Goal: Transaction & Acquisition: Subscribe to service/newsletter

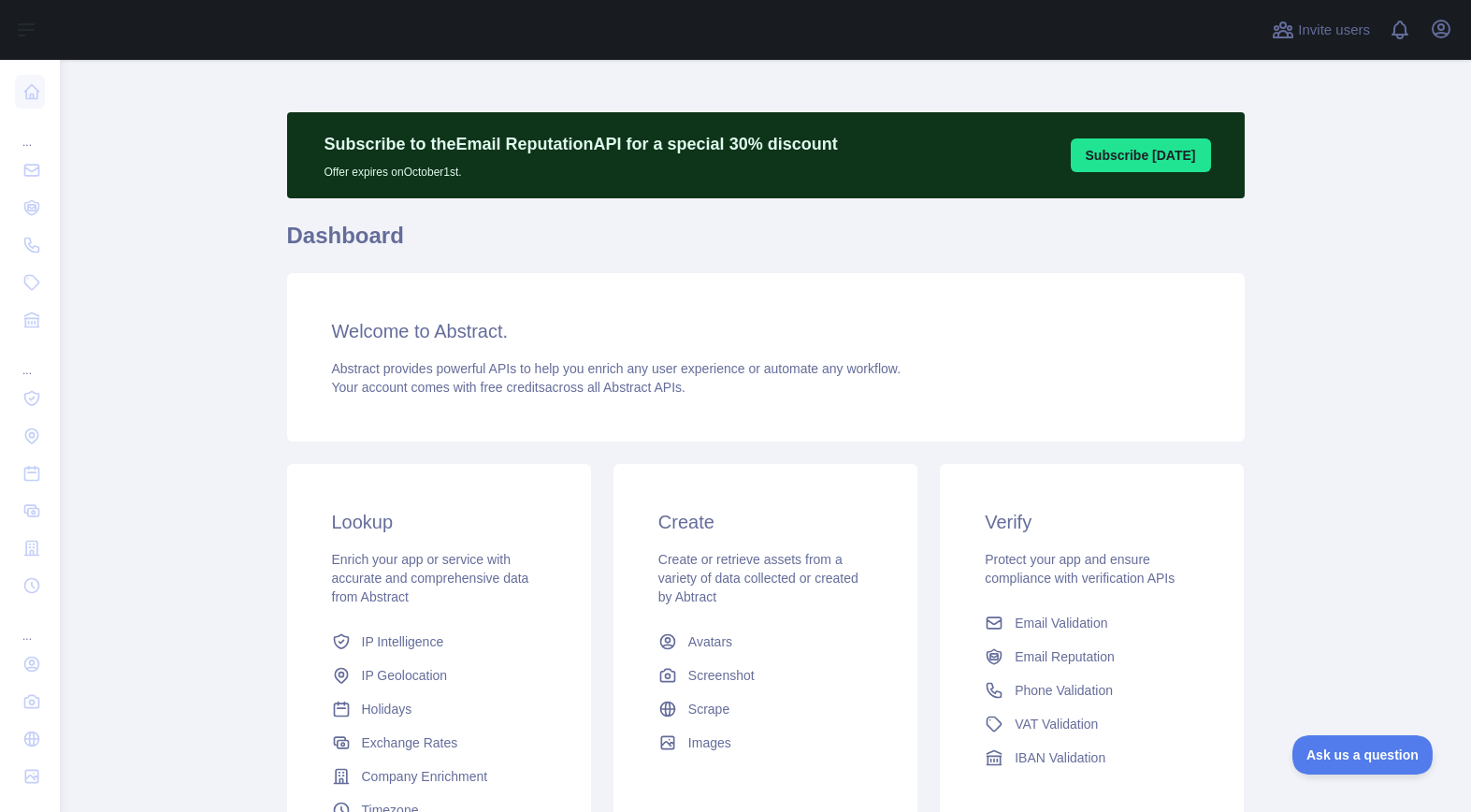
scroll to position [12, 0]
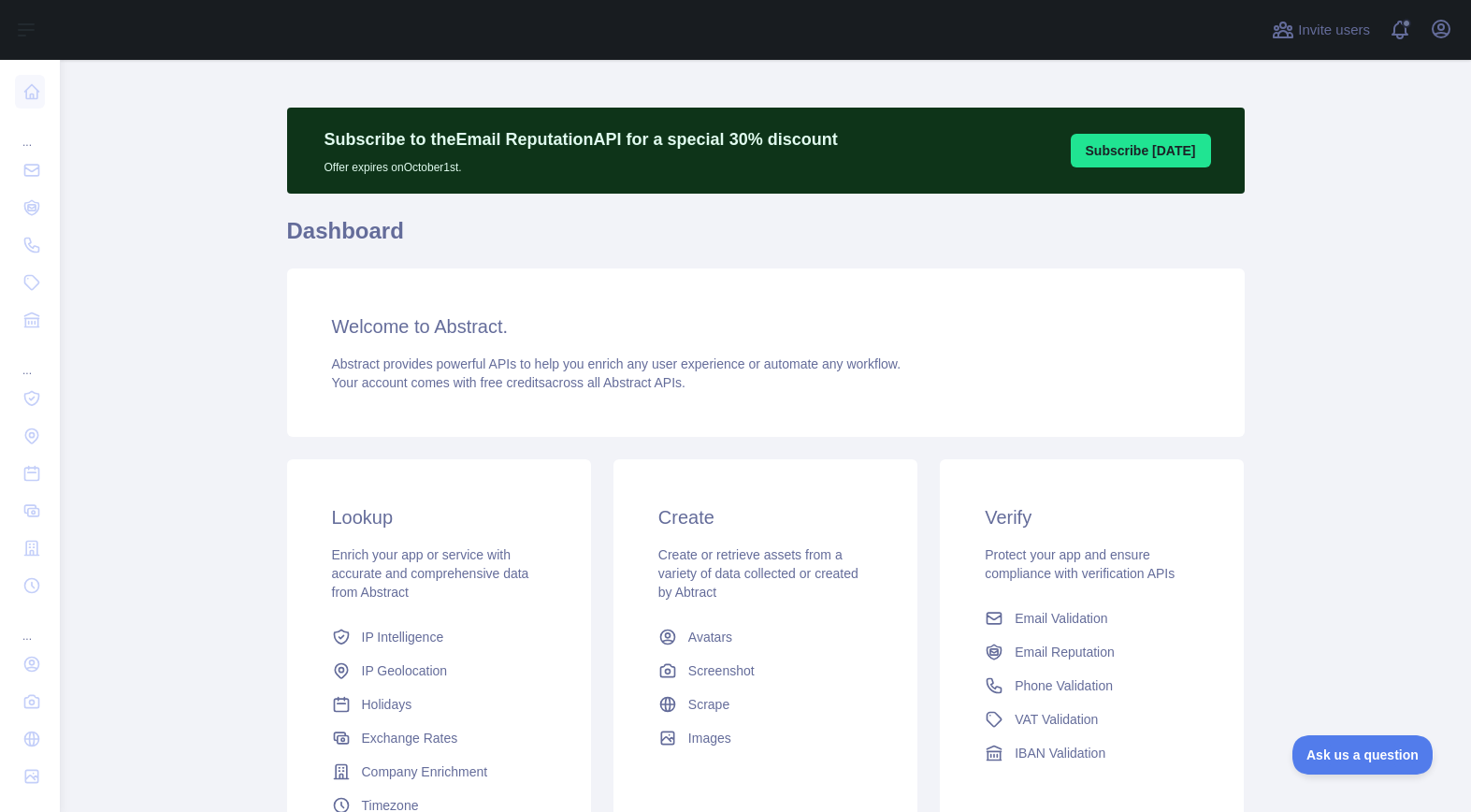
click at [1145, 153] on button "Subscribe [DATE]" at bounding box center [1141, 150] width 140 height 34
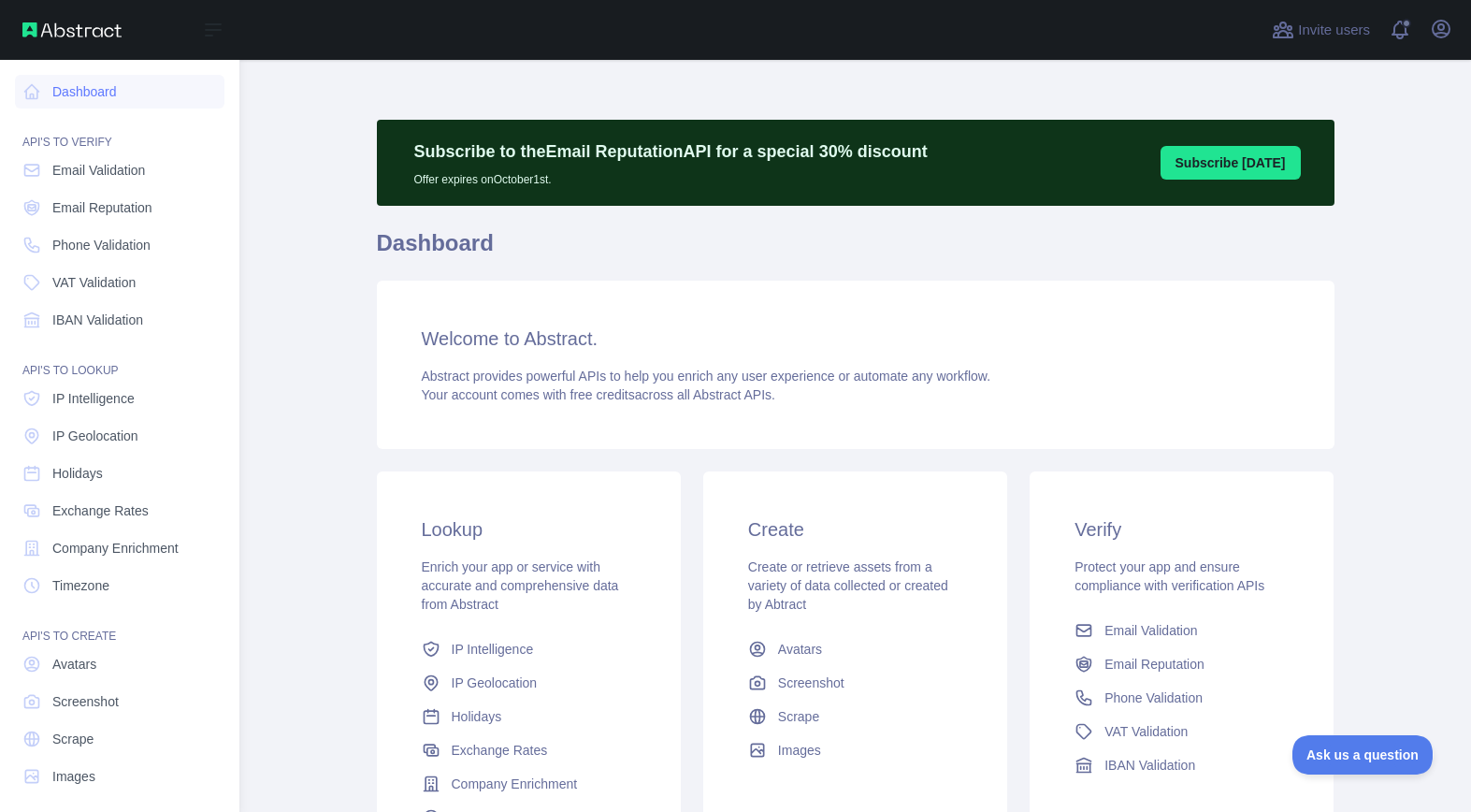
scroll to position [11, 0]
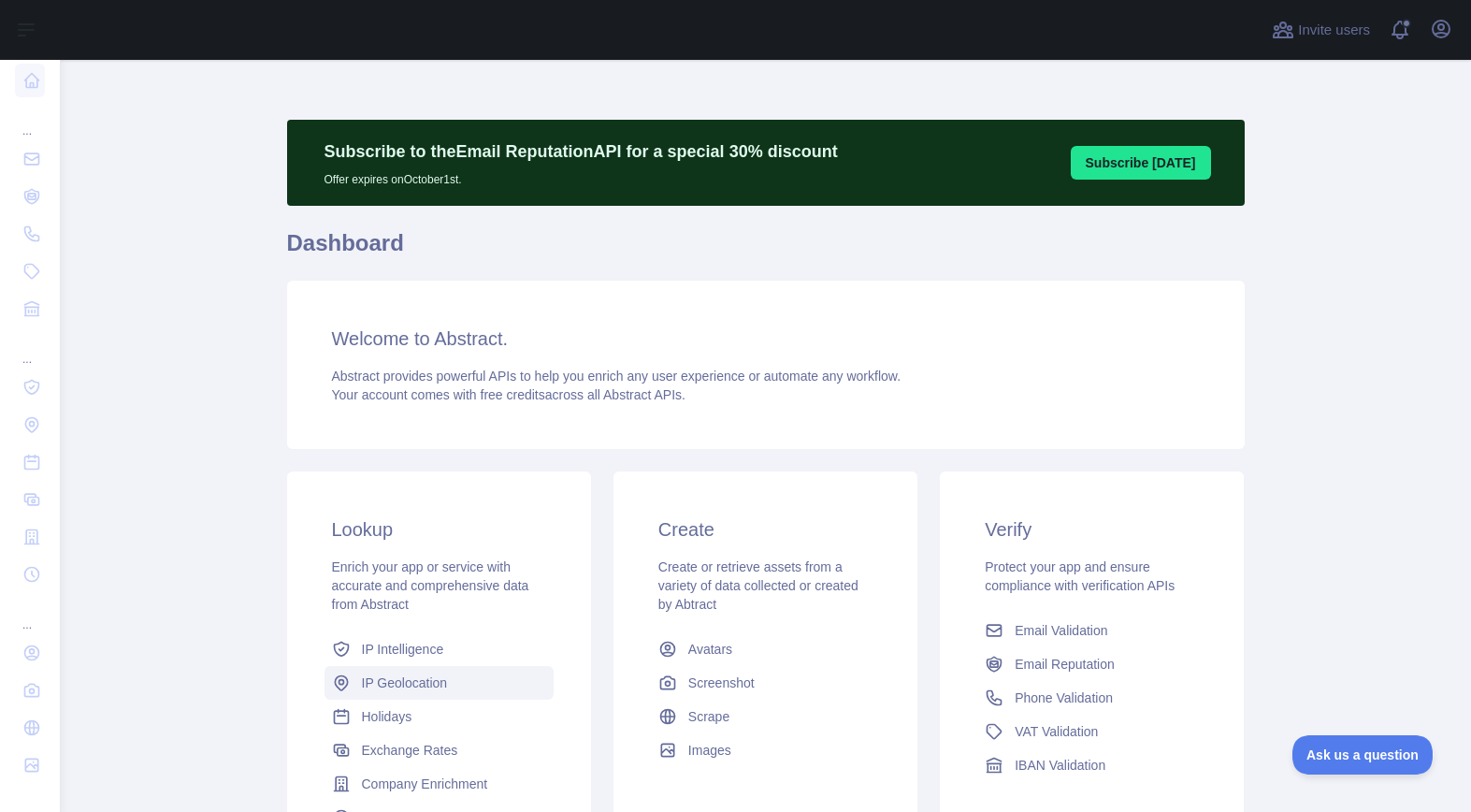
click at [441, 677] on span "IP Geolocation" at bounding box center [405, 683] width 86 height 19
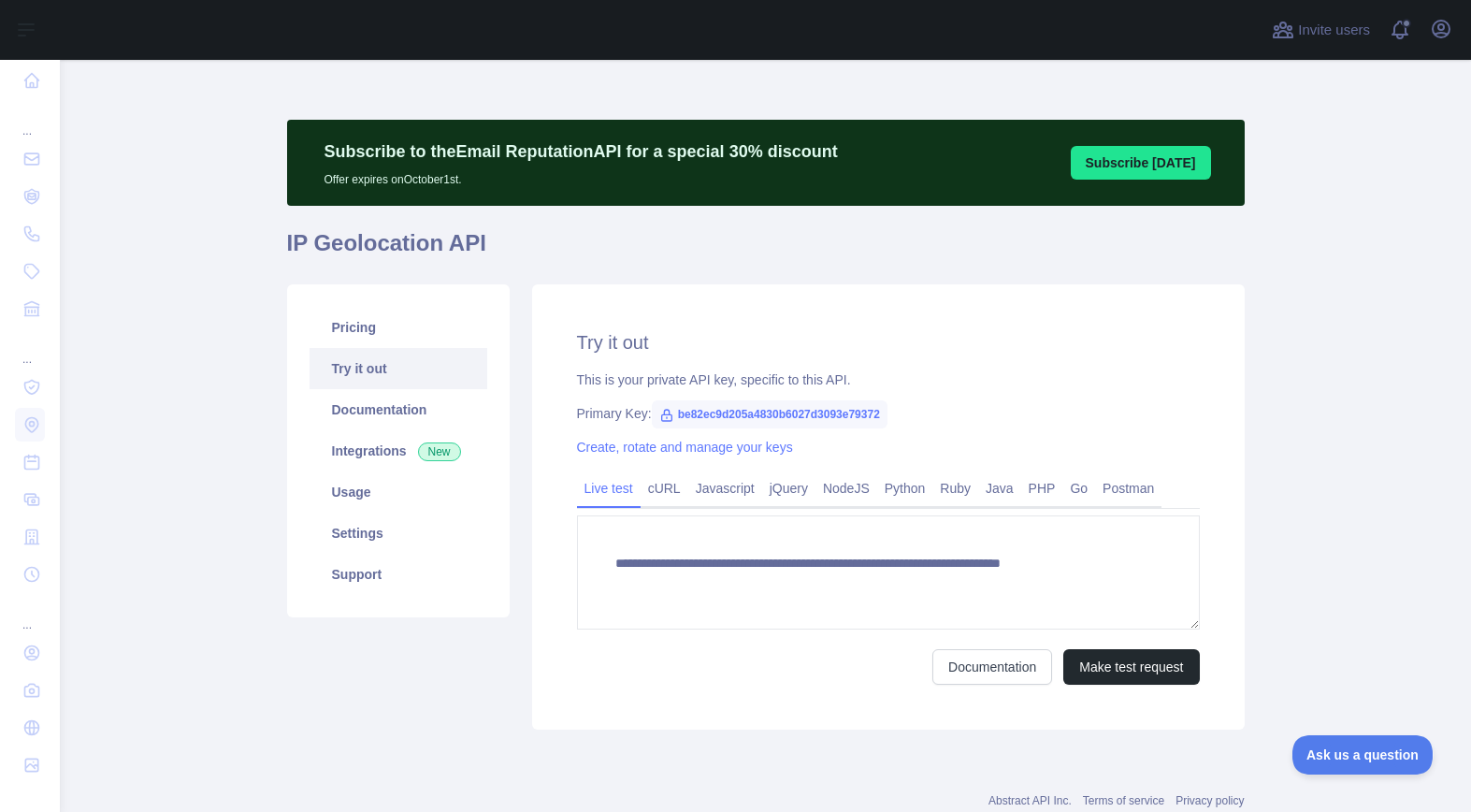
type textarea "**********"
click at [371, 496] on link "Usage" at bounding box center [398, 492] width 178 height 41
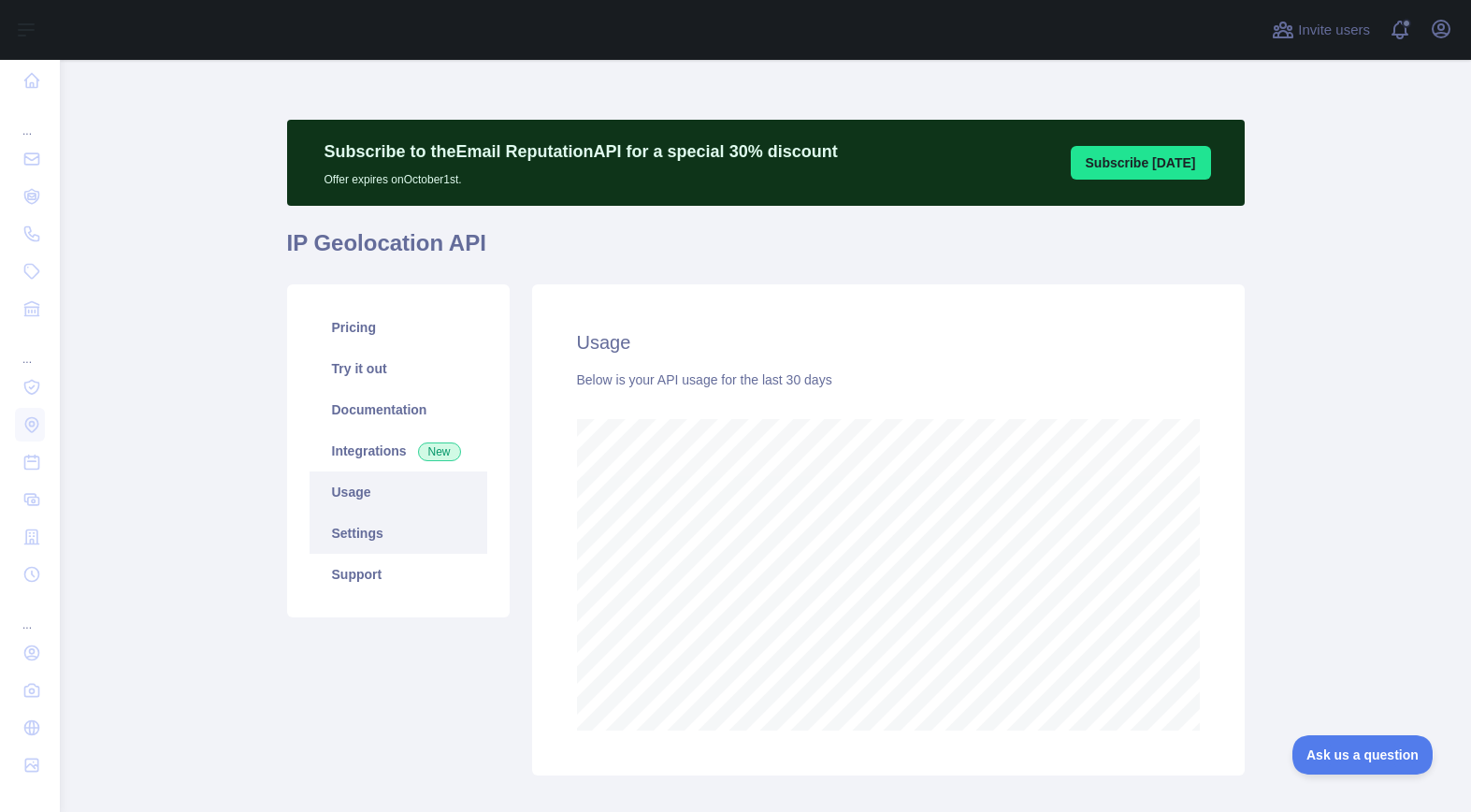
click at [362, 536] on link "Settings" at bounding box center [398, 533] width 178 height 41
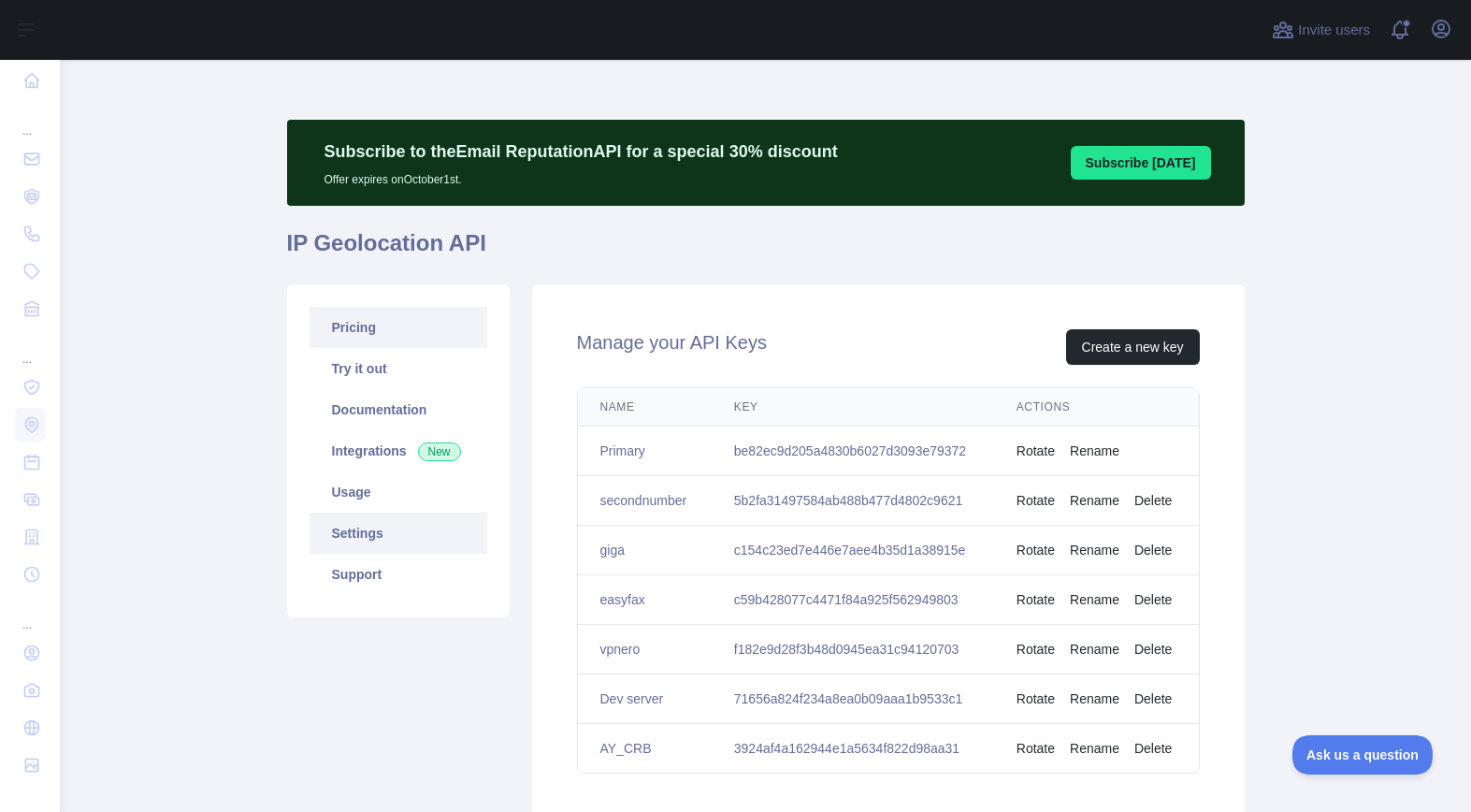
click at [369, 323] on link "Pricing" at bounding box center [398, 327] width 178 height 41
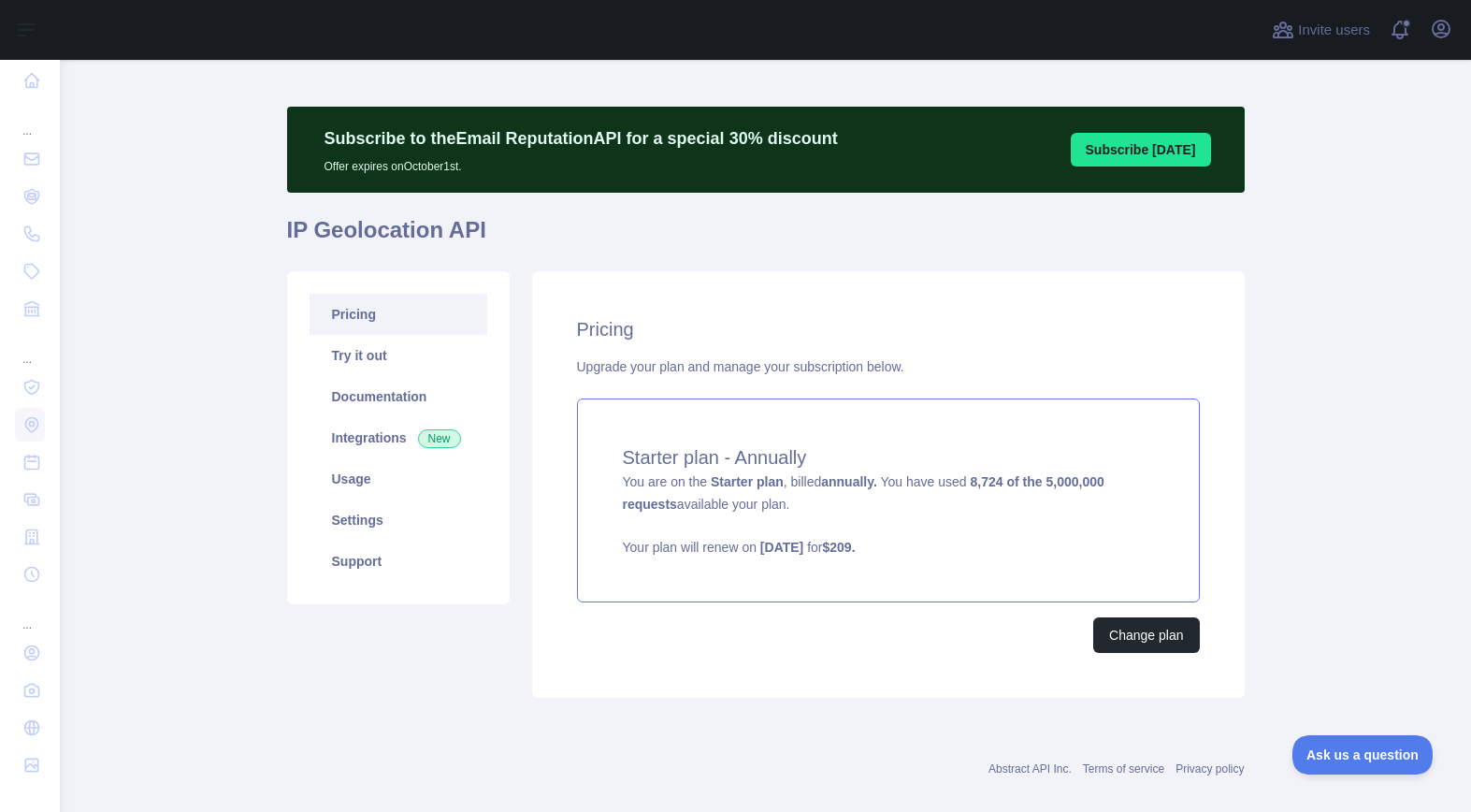
scroll to position [8, 0]
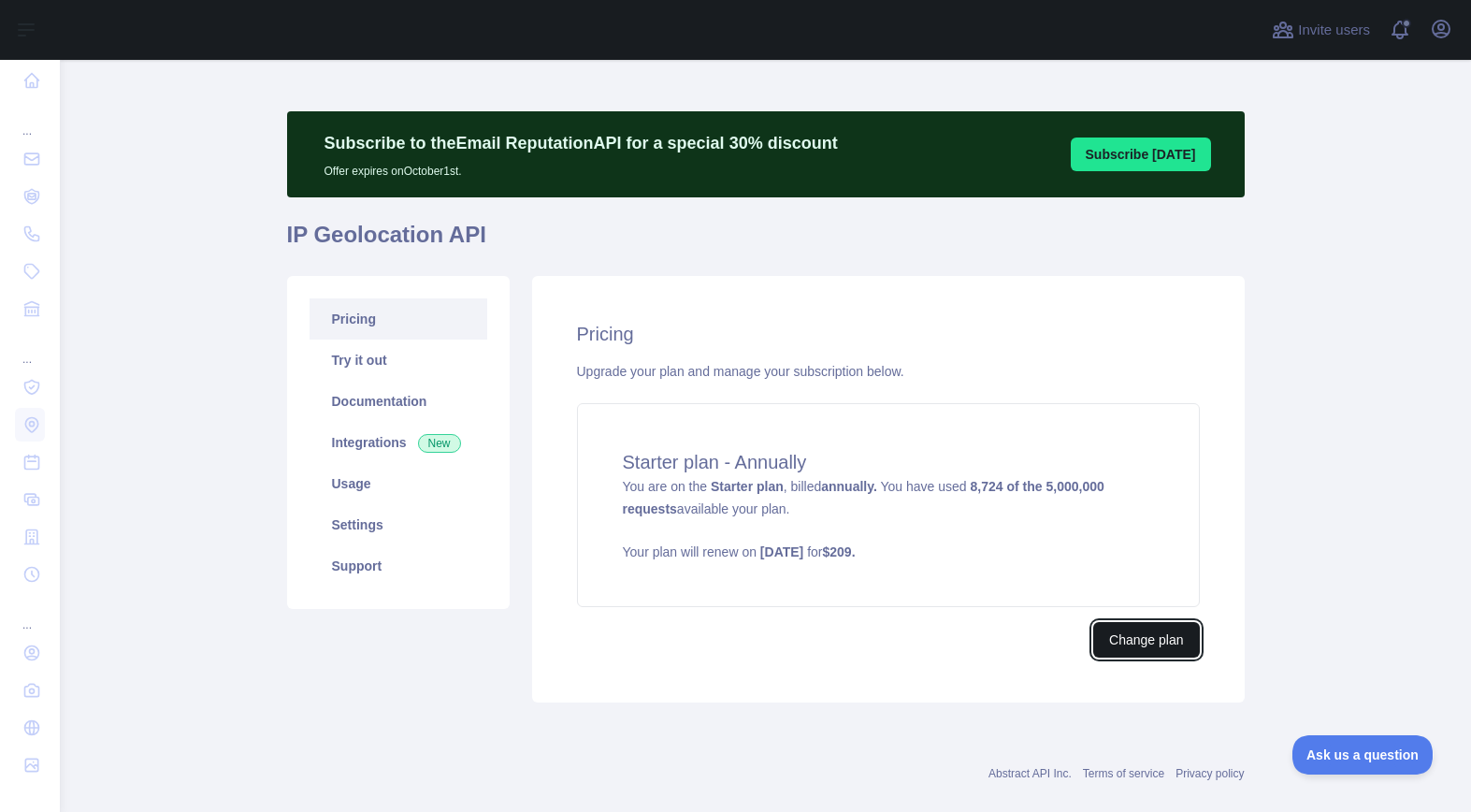
click at [1141, 637] on button "Change plan" at bounding box center [1146, 640] width 105 height 36
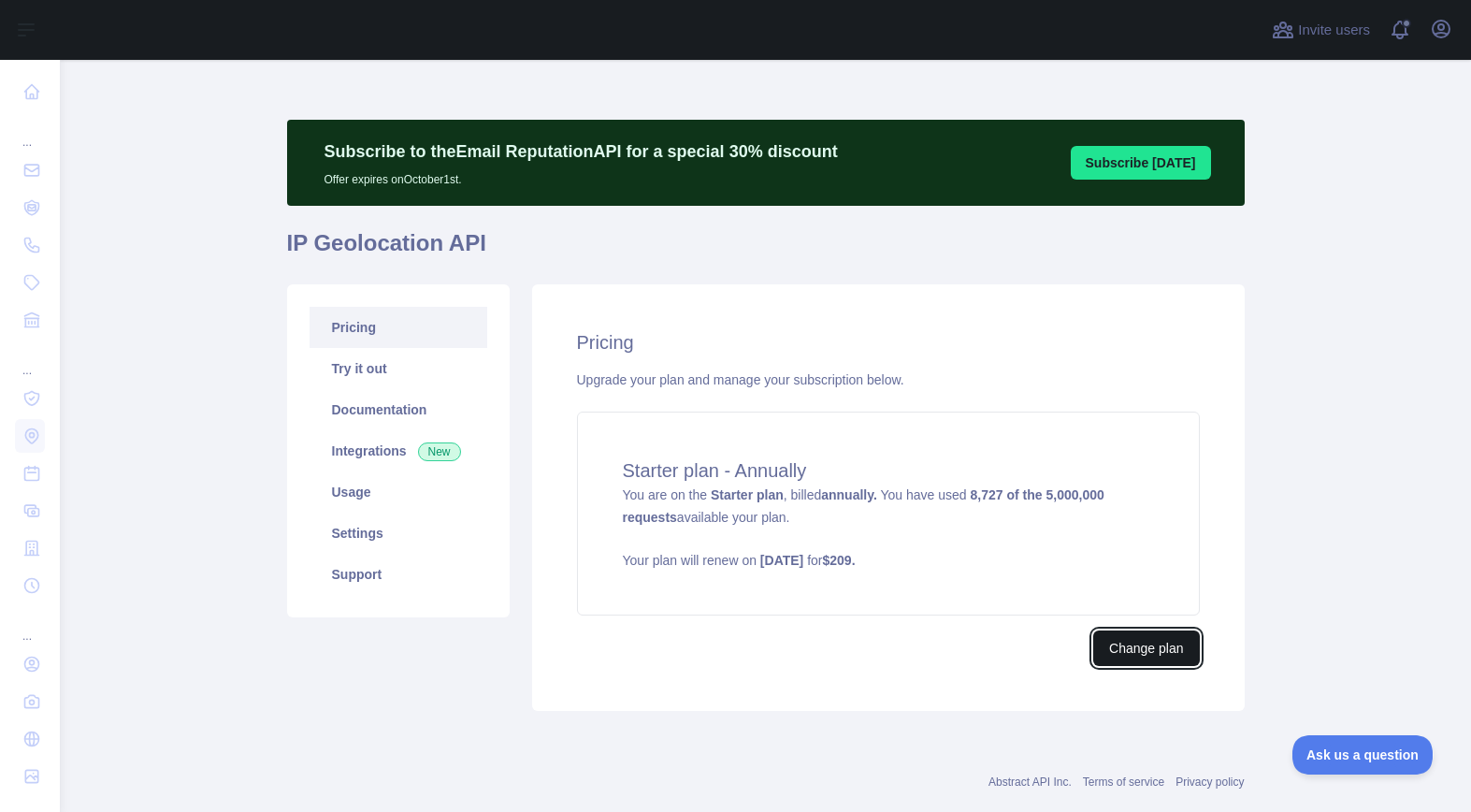
click at [1151, 657] on button "Change plan" at bounding box center [1146, 648] width 105 height 36
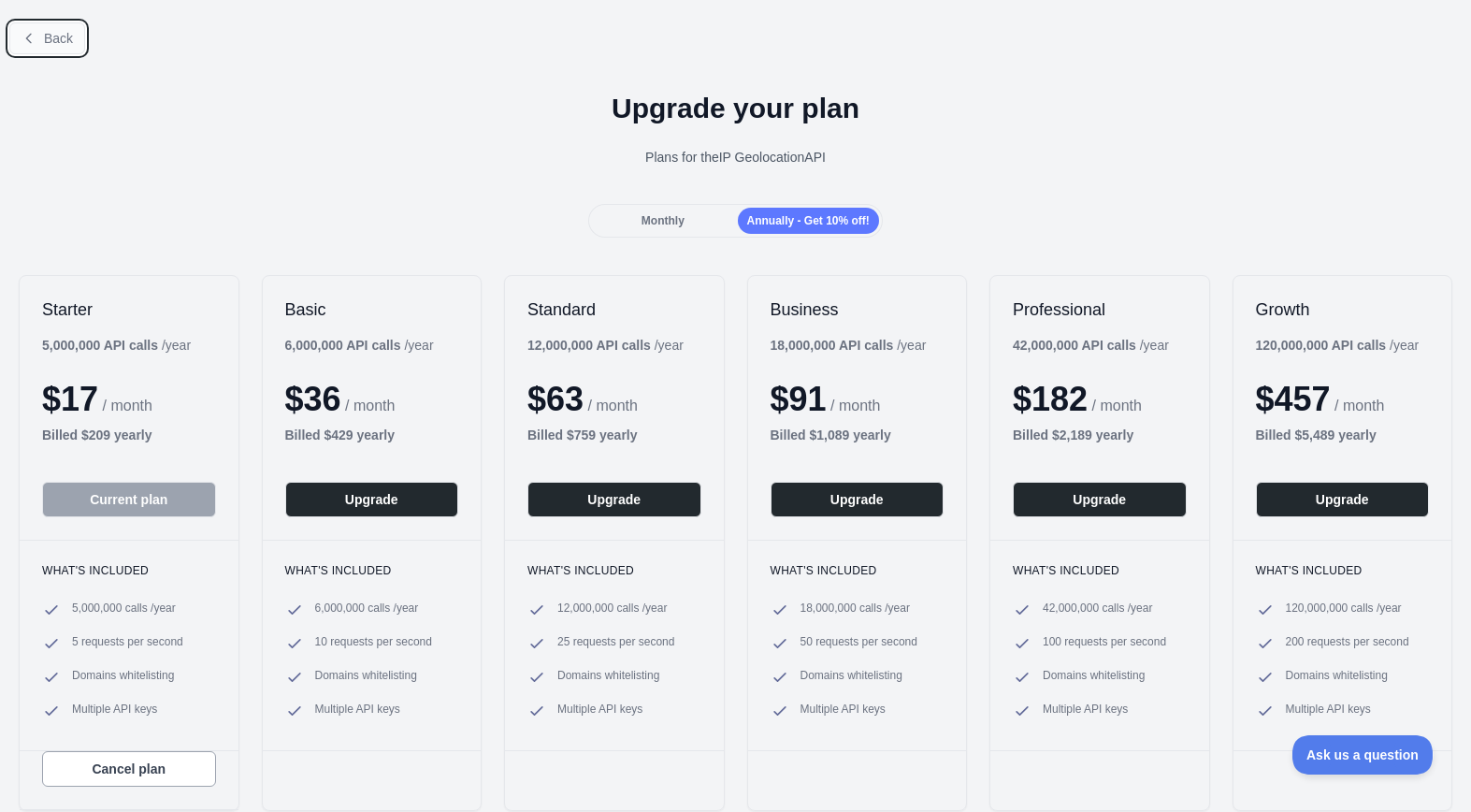
click at [32, 44] on icon at bounding box center [29, 39] width 15 height 15
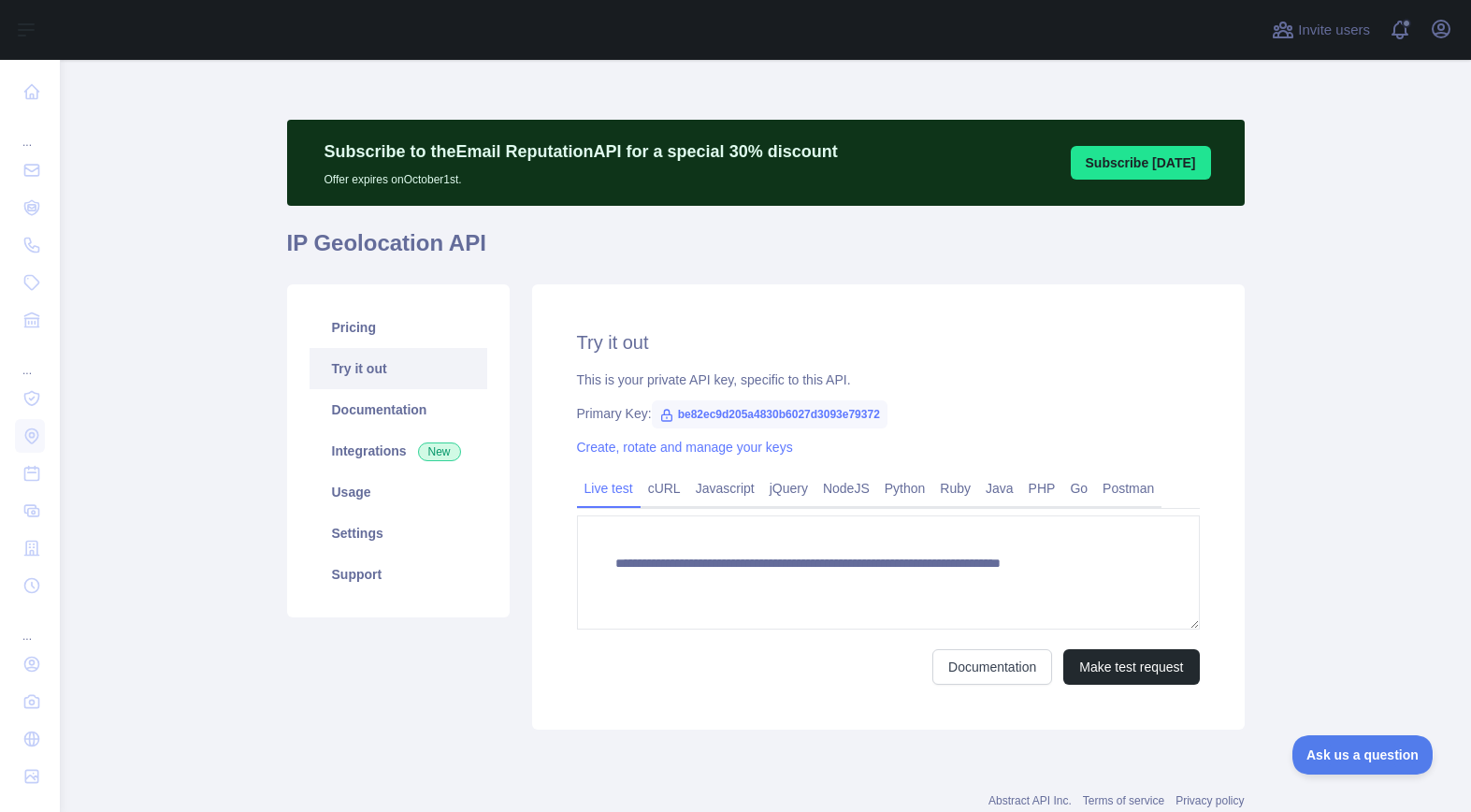
type textarea "**********"
click at [336, 319] on link "Pricing" at bounding box center [398, 327] width 178 height 41
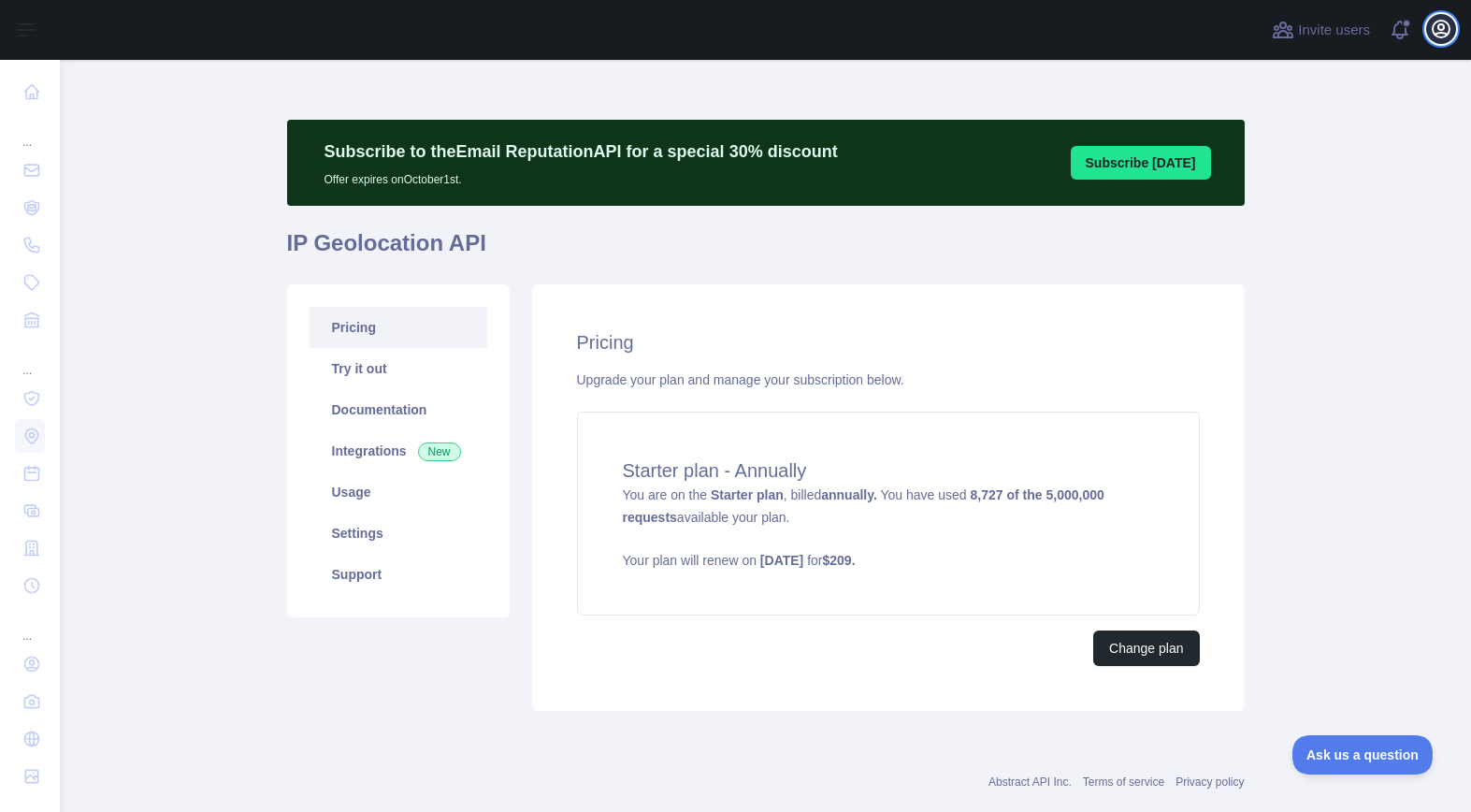
click at [1448, 36] on icon "button" at bounding box center [1442, 29] width 17 height 17
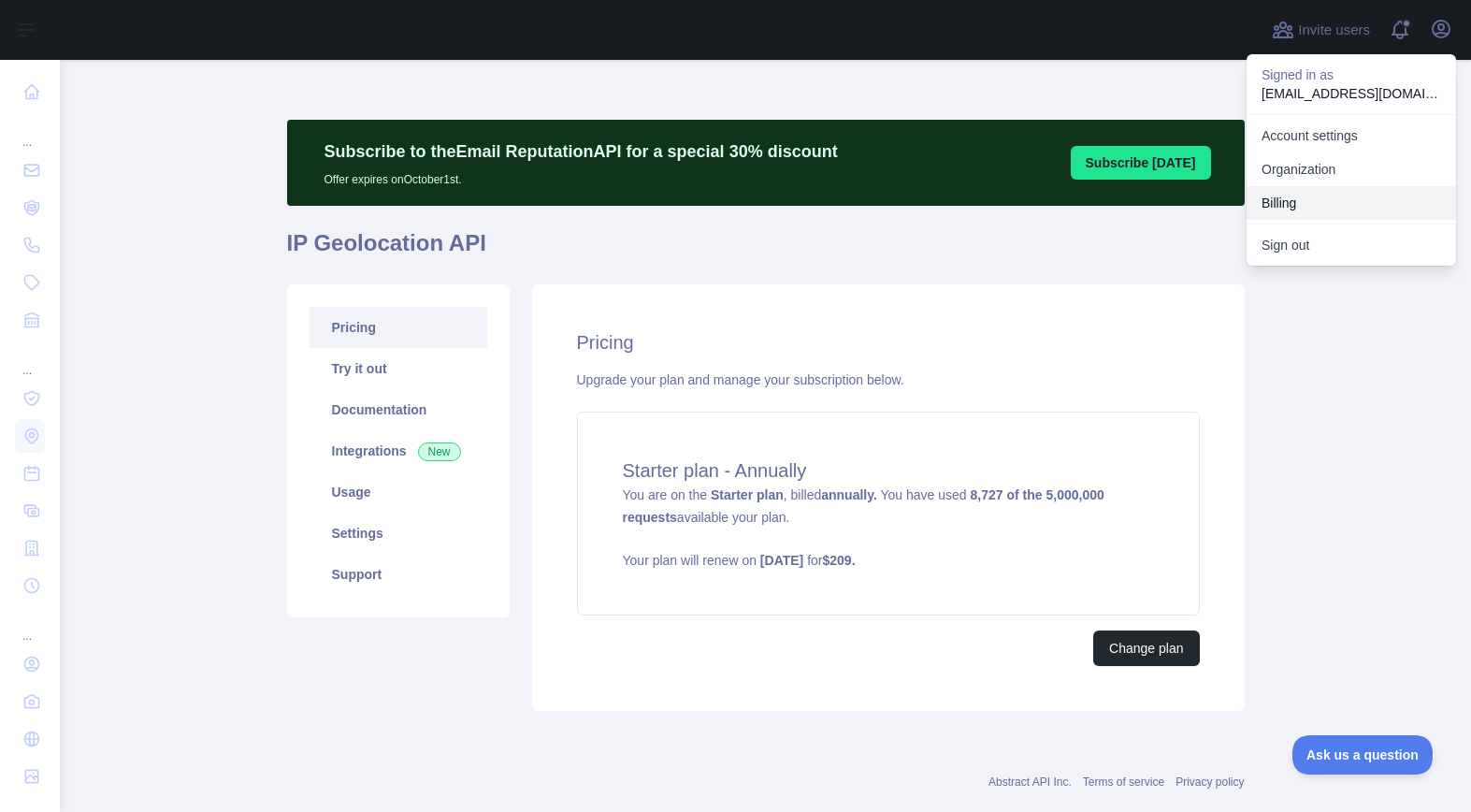
click at [1305, 198] on button "Billing" at bounding box center [1352, 203] width 210 height 34
